Goal: Find contact information: Find contact information

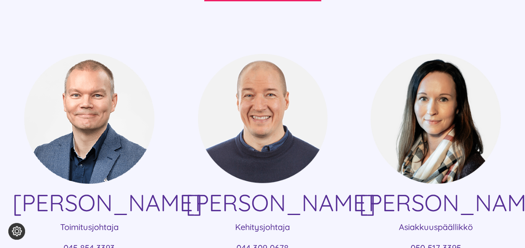
scroll to position [214, 0]
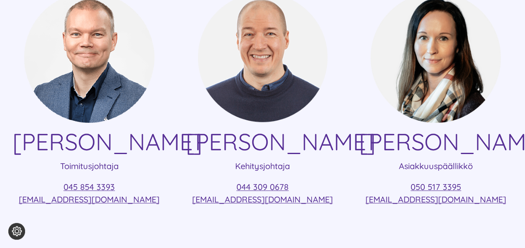
click at [351, 222] on div "[PERSON_NAME] Toimitusjohtaja 045 854 3393 [EMAIL_ADDRESS][DOMAIN_NAME] [PERSON…" at bounding box center [263, 102] width 500 height 251
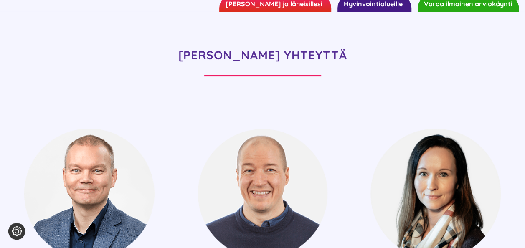
scroll to position [0, 0]
